Goal: Information Seeking & Learning: Learn about a topic

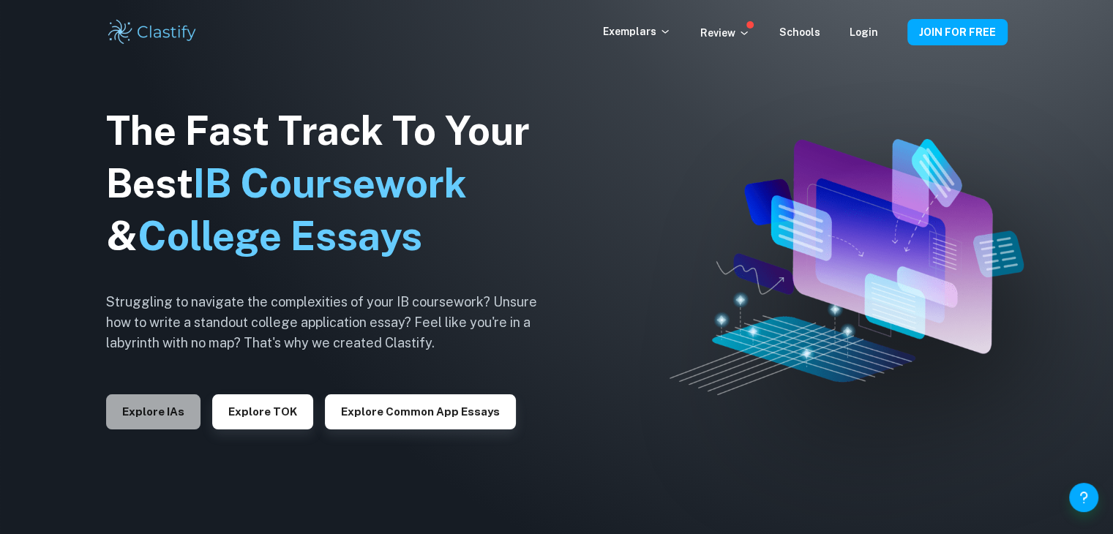
click at [173, 417] on button "Explore IAs" at bounding box center [153, 411] width 94 height 35
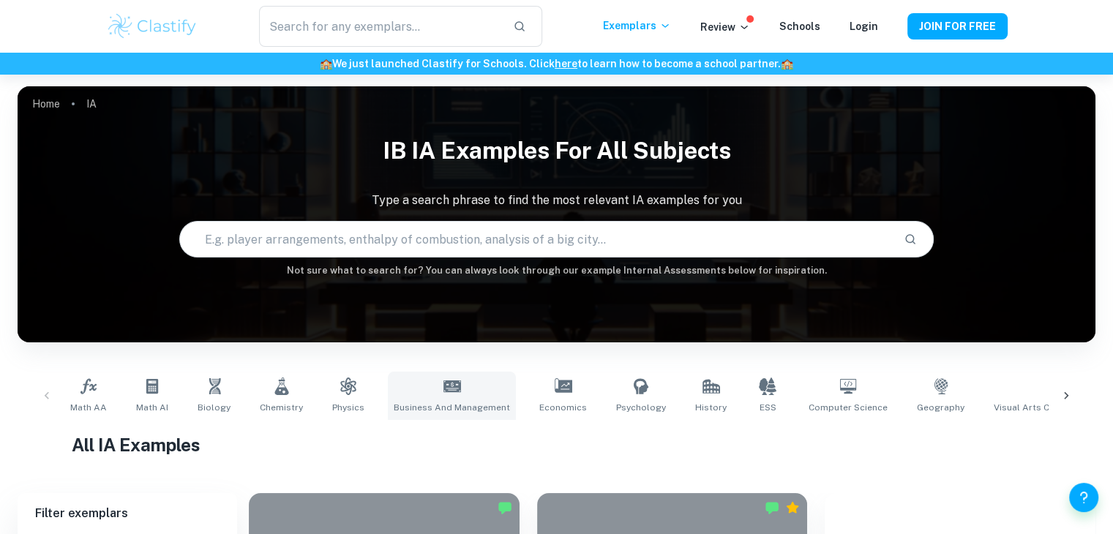
click at [449, 394] on icon at bounding box center [452, 387] width 18 height 18
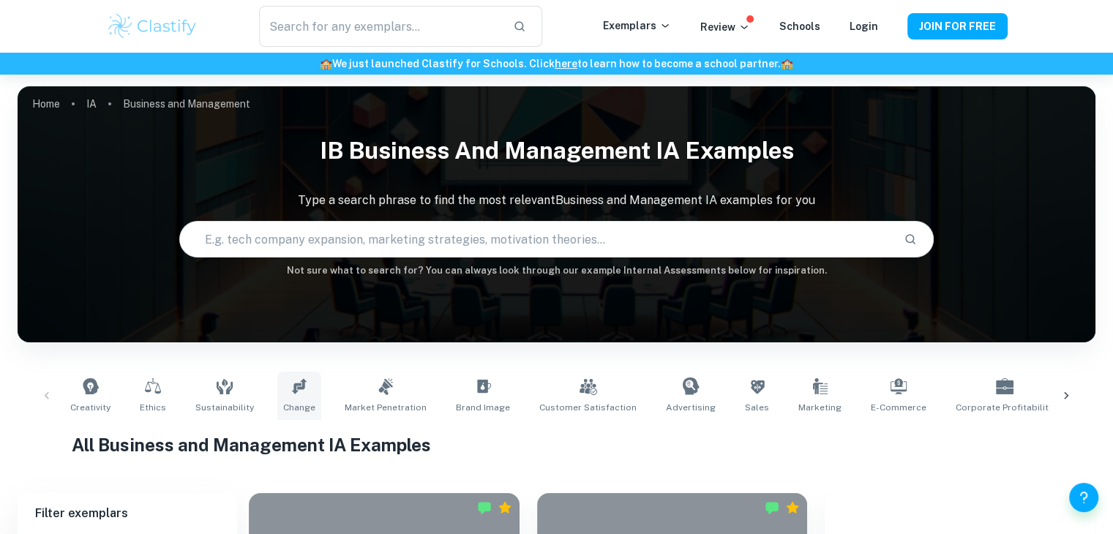
click at [292, 397] on link "Change" at bounding box center [299, 396] width 44 height 48
type input "Change"
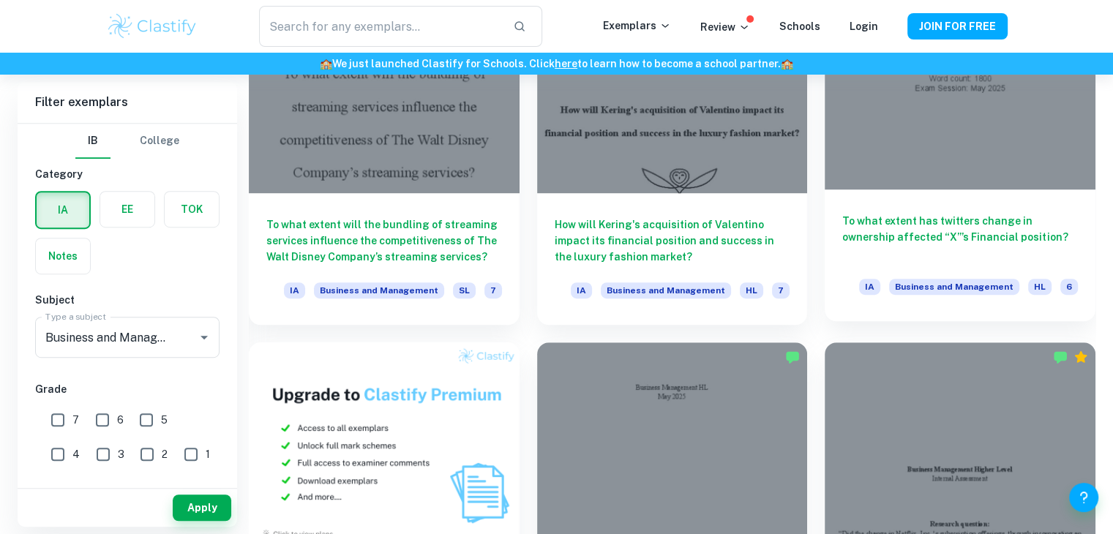
scroll to position [854, 0]
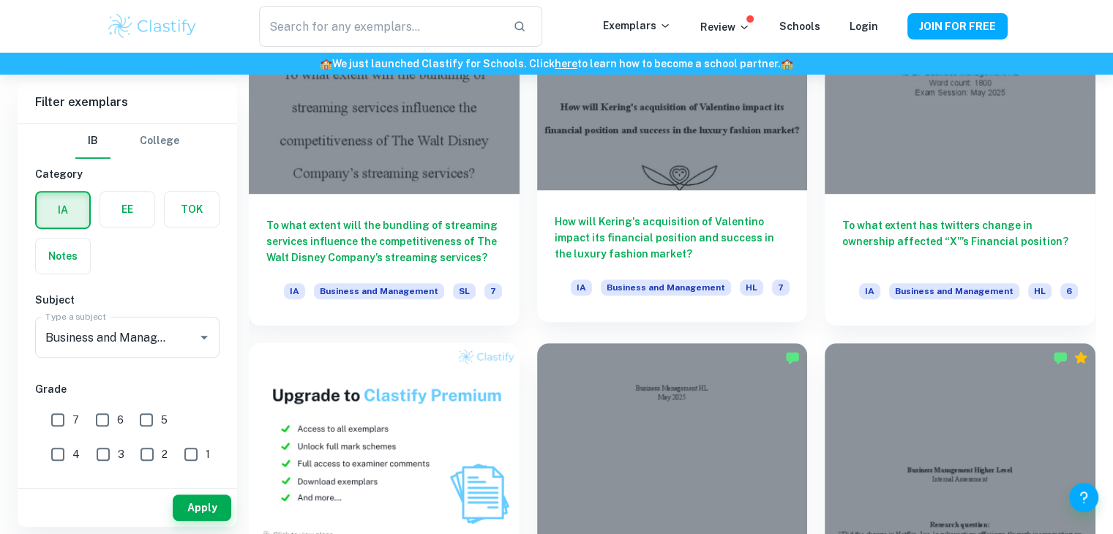
click at [715, 225] on h6 "How will Kering's acquisition of Valentino impact its financial position and su…" at bounding box center [673, 238] width 236 height 48
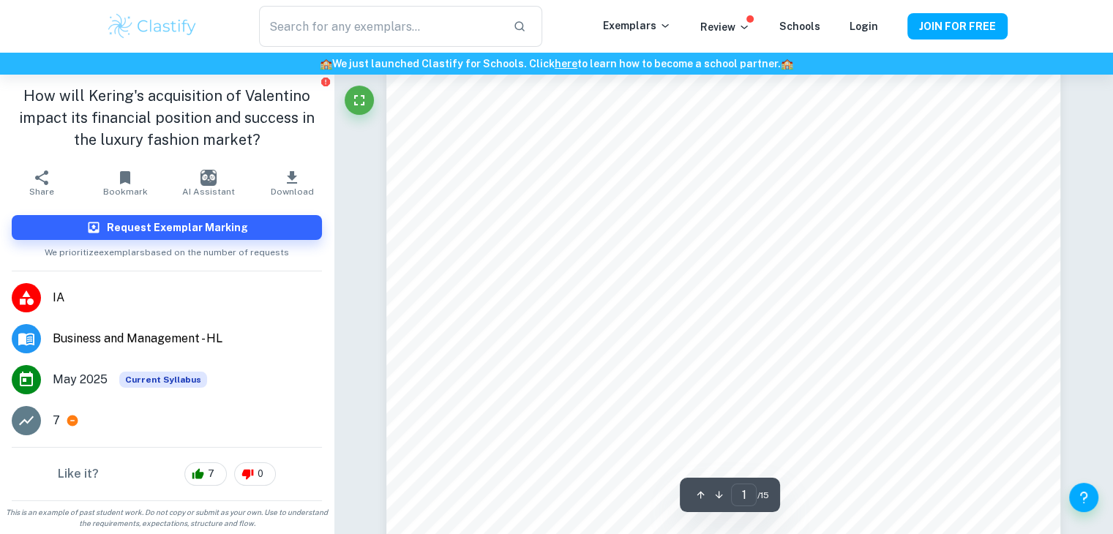
scroll to position [426, 0]
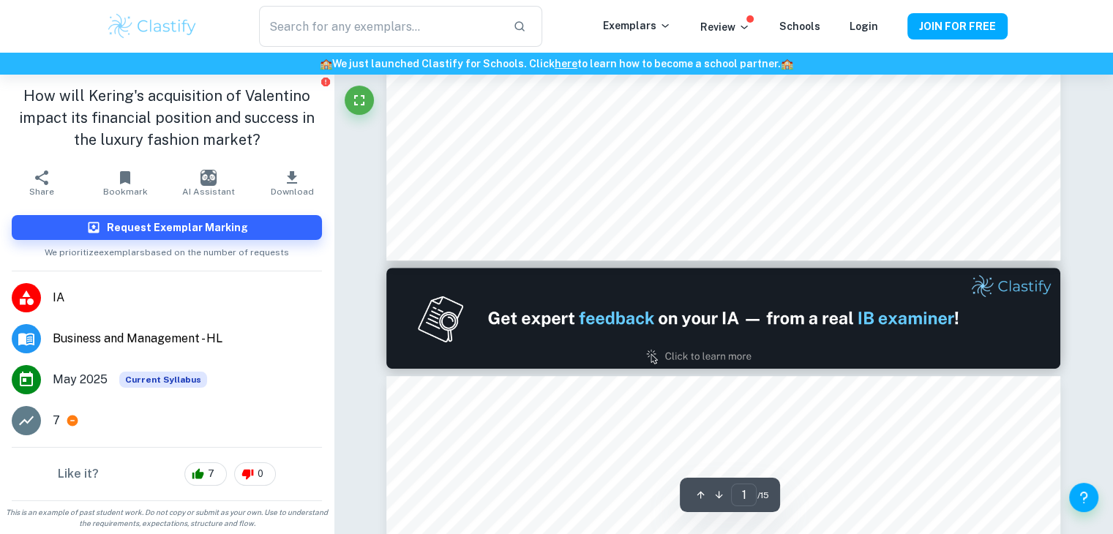
type input "2"
